Goal: Complete application form: Complete application form

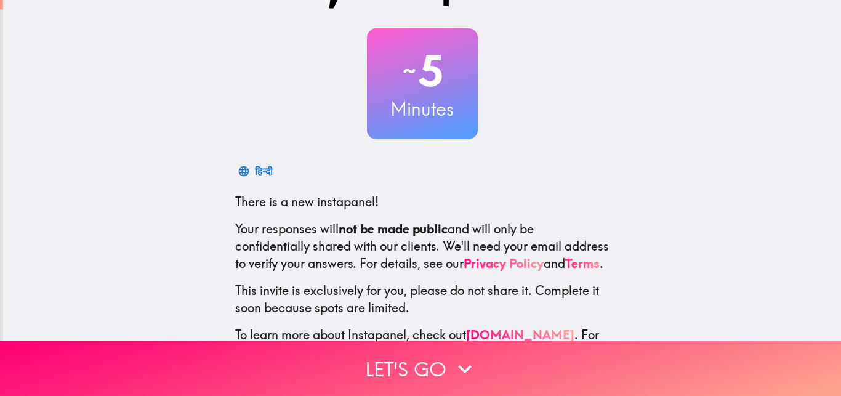
scroll to position [118, 0]
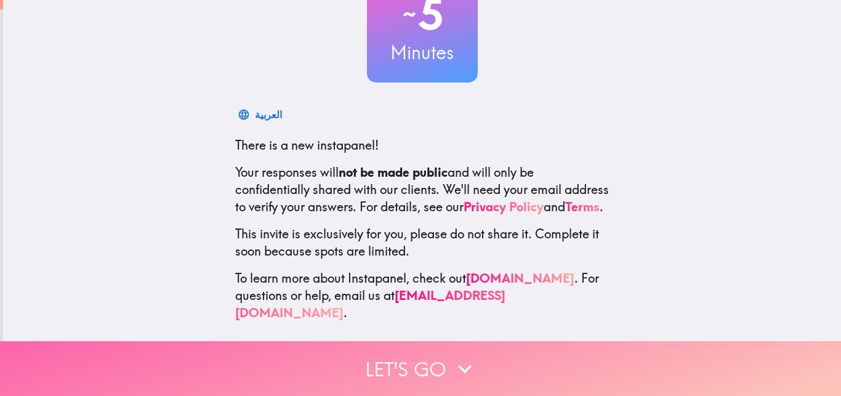
click at [427, 345] on button "Let's go" at bounding box center [420, 368] width 841 height 55
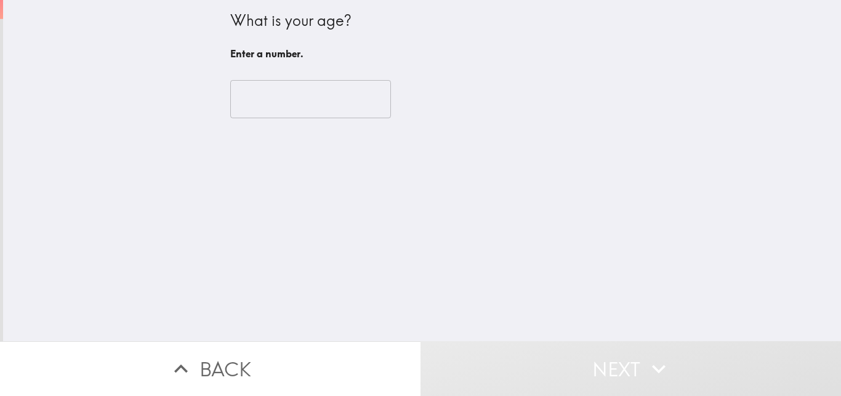
click at [293, 104] on input "number" at bounding box center [310, 99] width 161 height 38
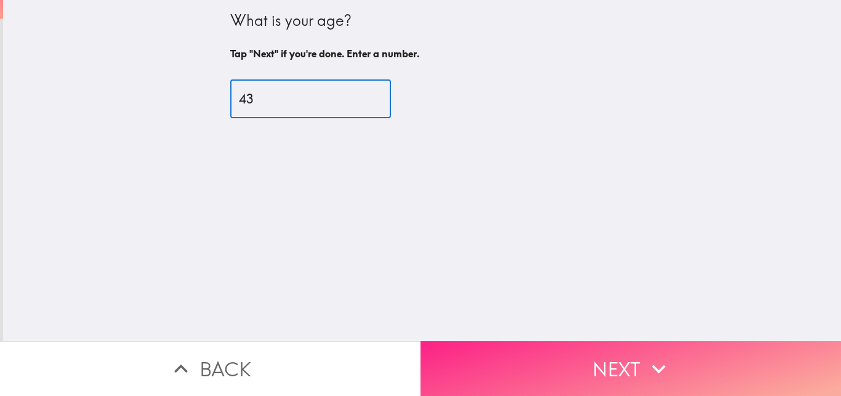
type input "43"
click at [661, 365] on icon "button" at bounding box center [658, 368] width 27 height 27
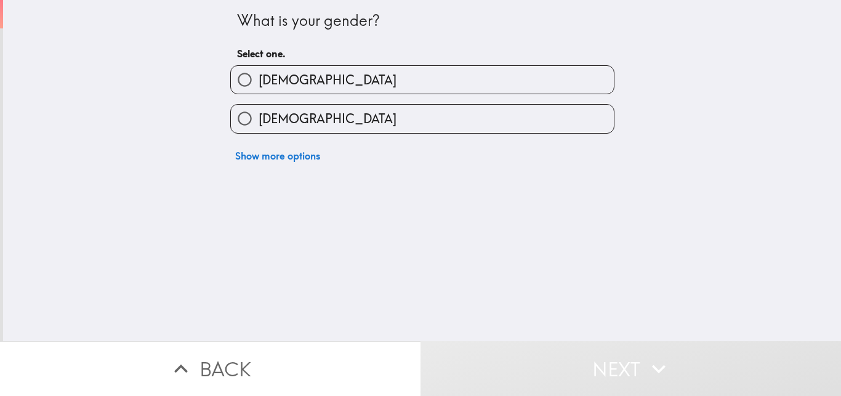
click at [322, 129] on label "[DEMOGRAPHIC_DATA]" at bounding box center [422, 119] width 383 height 28
click at [259, 129] on input "[DEMOGRAPHIC_DATA]" at bounding box center [245, 119] width 28 height 28
radio input "true"
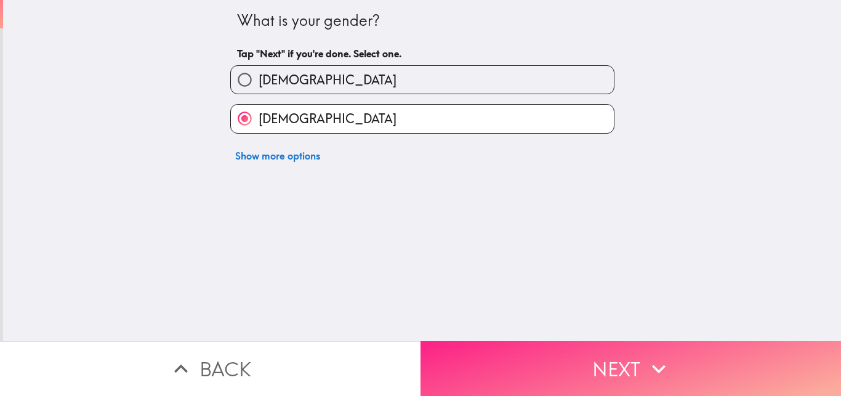
click at [601, 341] on button "Next" at bounding box center [631, 368] width 421 height 55
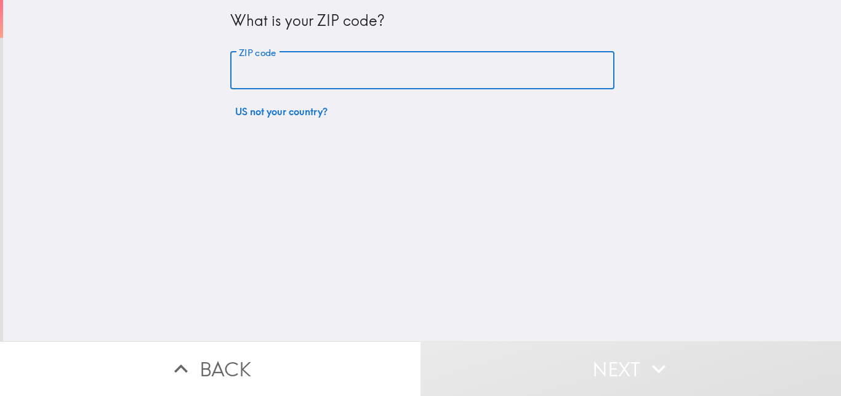
click at [252, 65] on input "ZIP code" at bounding box center [422, 71] width 384 height 38
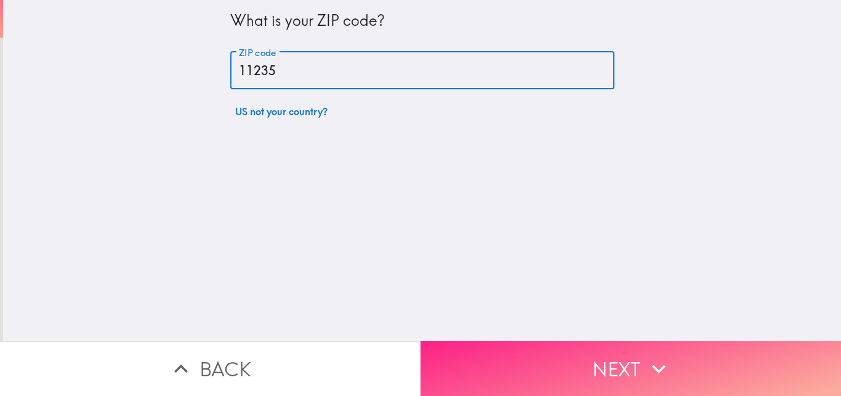
type input "11235"
click at [654, 355] on icon "button" at bounding box center [658, 368] width 27 height 27
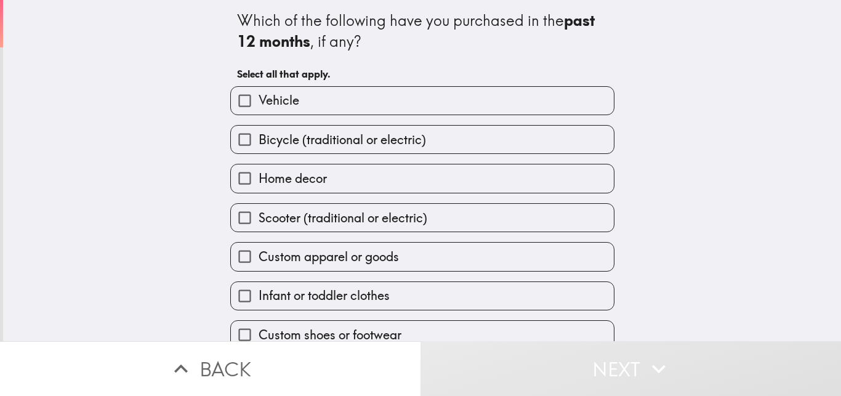
click at [430, 134] on label "Bicycle (traditional or electric)" at bounding box center [422, 140] width 383 height 28
click at [259, 134] on input "Bicycle (traditional or electric)" at bounding box center [245, 140] width 28 height 28
checkbox input "true"
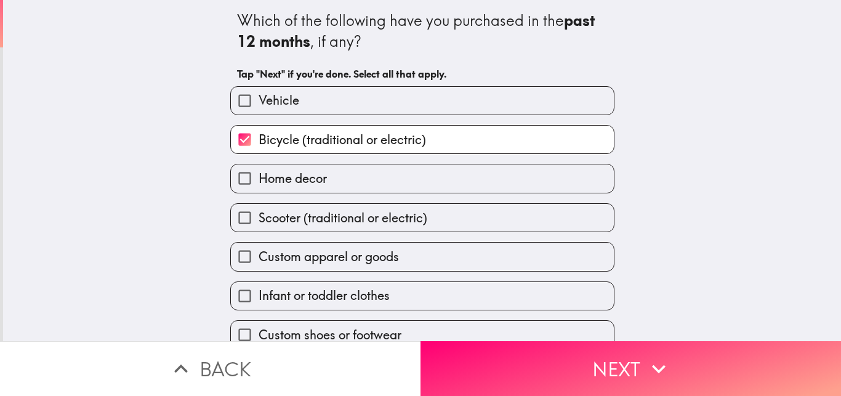
scroll to position [58, 0]
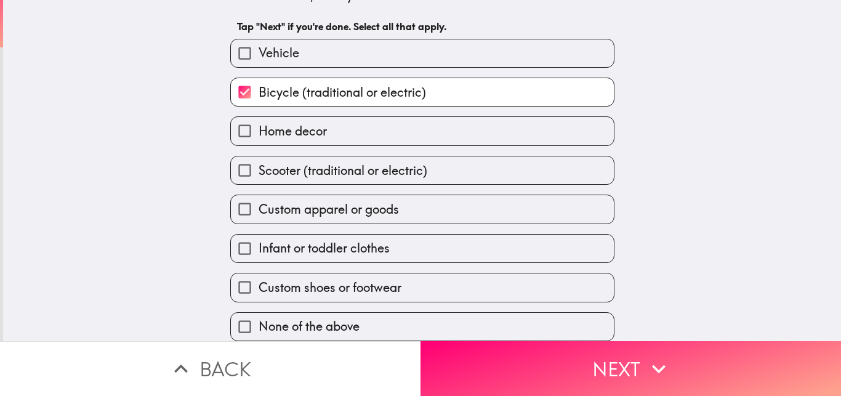
click at [379, 162] on span "Scooter (traditional or electric)" at bounding box center [343, 170] width 169 height 17
click at [259, 162] on input "Scooter (traditional or electric)" at bounding box center [245, 170] width 28 height 28
checkbox input "true"
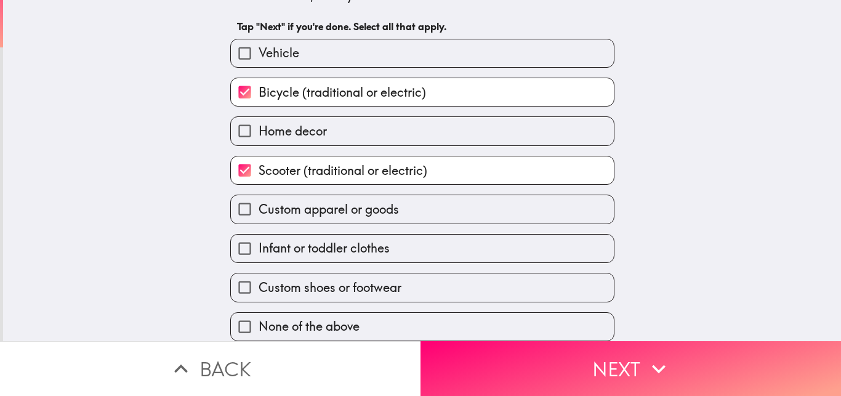
click at [404, 199] on label "Custom apparel or goods" at bounding box center [422, 209] width 383 height 28
click at [259, 199] on input "Custom apparel or goods" at bounding box center [245, 209] width 28 height 28
checkbox input "true"
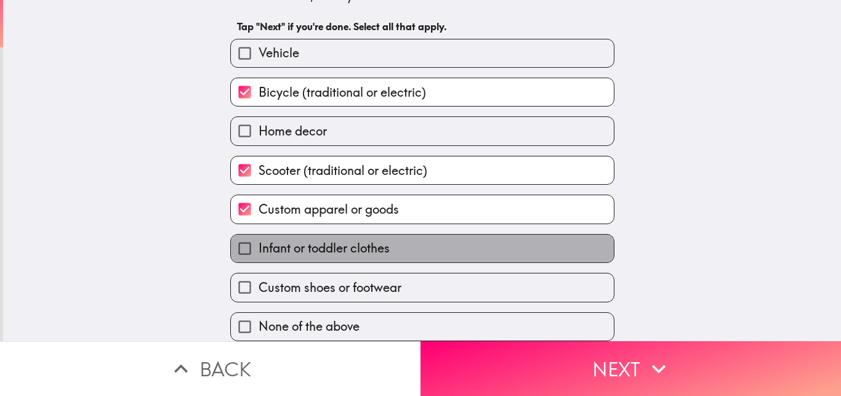
click at [406, 240] on label "Infant or toddler clothes" at bounding box center [422, 249] width 383 height 28
click at [259, 240] on input "Infant or toddler clothes" at bounding box center [245, 249] width 28 height 28
checkbox input "true"
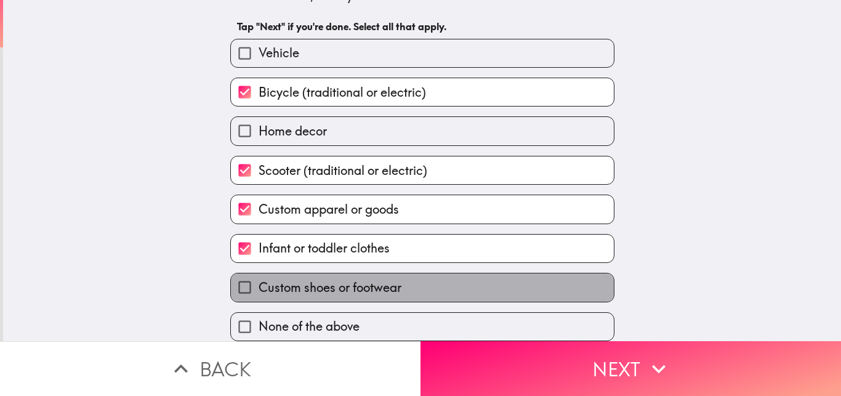
click at [427, 274] on label "Custom shoes or footwear" at bounding box center [422, 287] width 383 height 28
click at [259, 274] on input "Custom shoes or footwear" at bounding box center [245, 287] width 28 height 28
checkbox input "true"
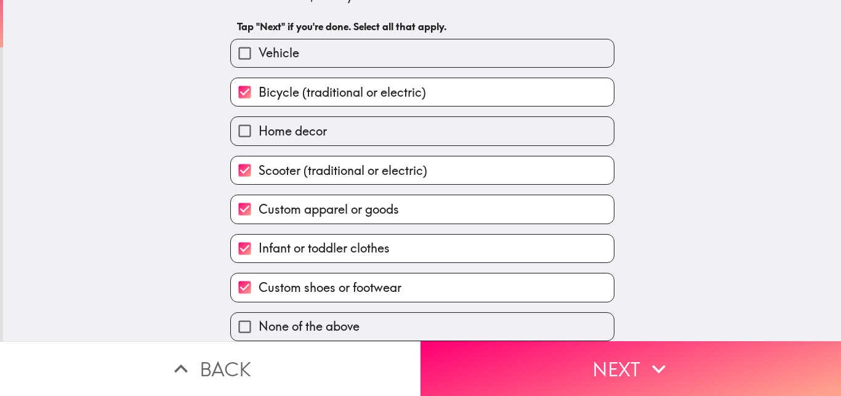
click at [309, 123] on span "Home decor" at bounding box center [293, 131] width 68 height 17
click at [259, 117] on input "Home decor" at bounding box center [245, 131] width 28 height 28
checkbox input "true"
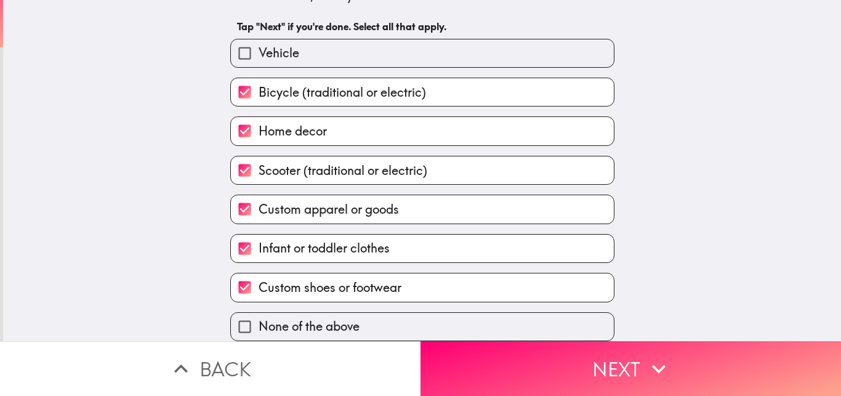
click at [311, 162] on span "Scooter (traditional or electric)" at bounding box center [343, 170] width 169 height 17
click at [259, 161] on input "Scooter (traditional or electric)" at bounding box center [245, 170] width 28 height 28
checkbox input "false"
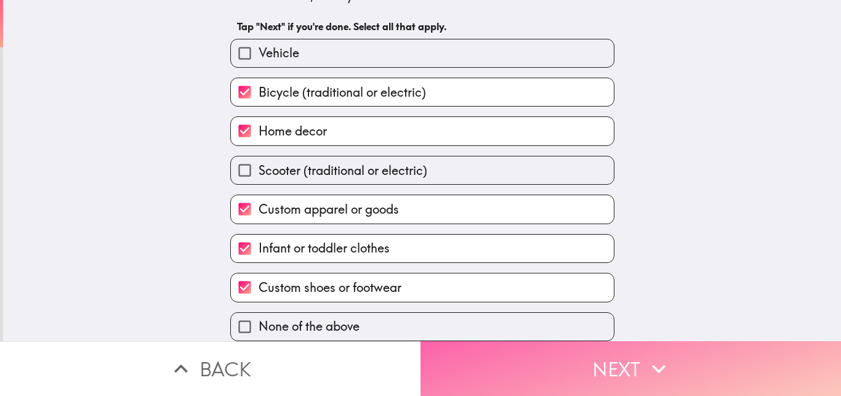
click at [614, 344] on button "Next" at bounding box center [631, 368] width 421 height 55
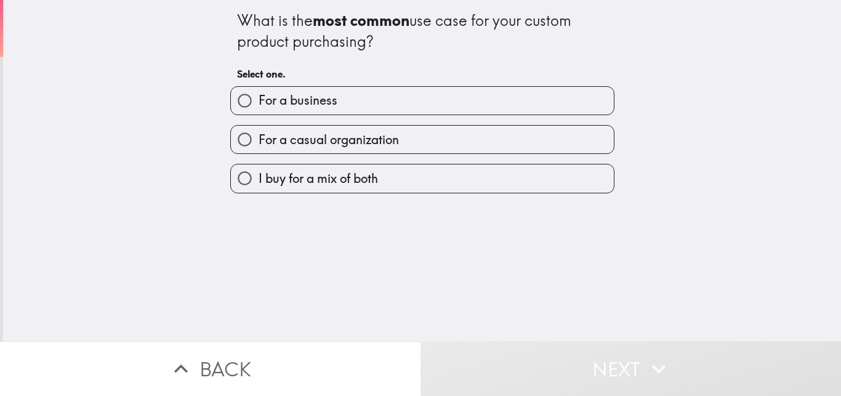
click at [412, 177] on label "I buy for a mix of both" at bounding box center [422, 178] width 383 height 28
click at [259, 177] on input "I buy for a mix of both" at bounding box center [245, 178] width 28 height 28
radio input "true"
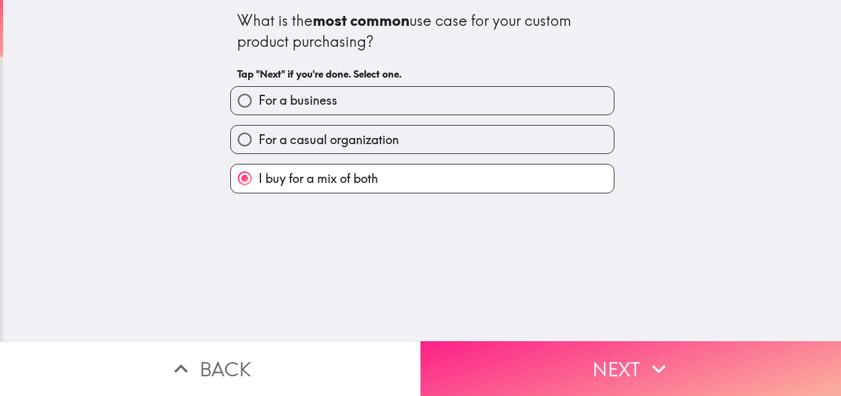
click at [625, 348] on button "Next" at bounding box center [631, 368] width 421 height 55
